Goal: Task Accomplishment & Management: Use online tool/utility

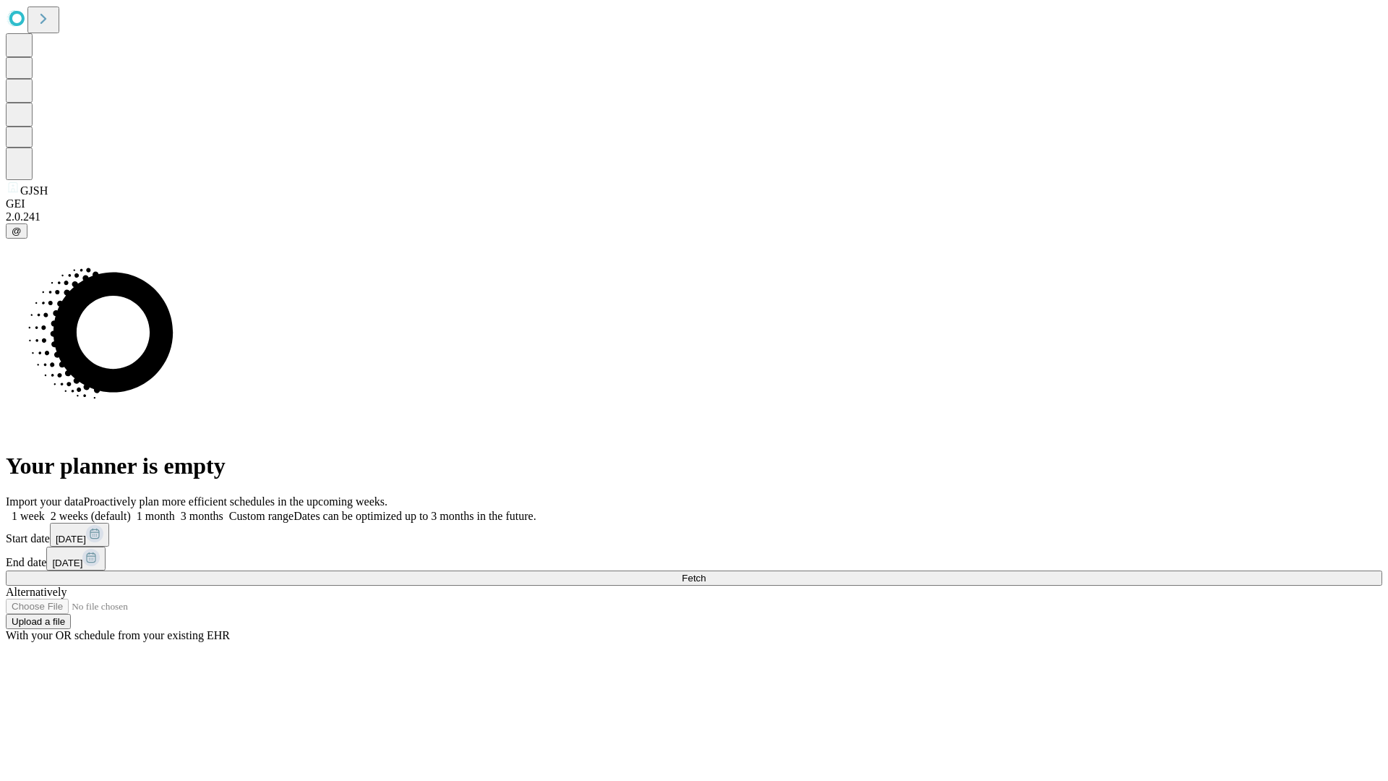
click at [705, 572] on span "Fetch" at bounding box center [694, 577] width 24 height 11
